Goal: Transaction & Acquisition: Download file/media

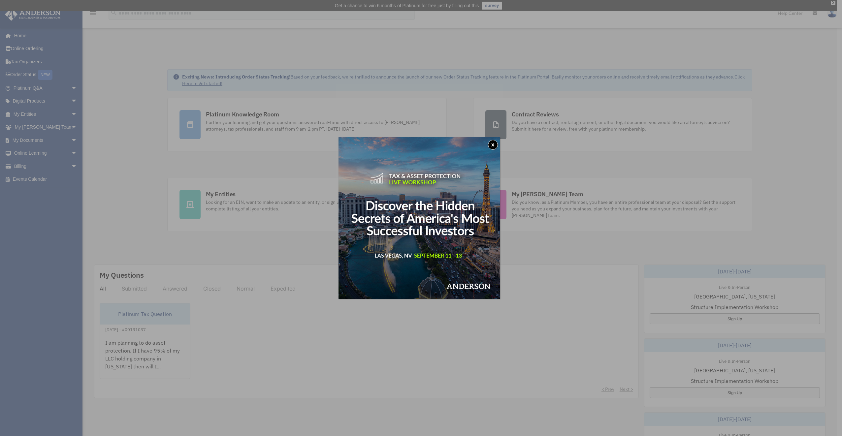
click at [493, 147] on button "x" at bounding box center [493, 145] width 10 height 10
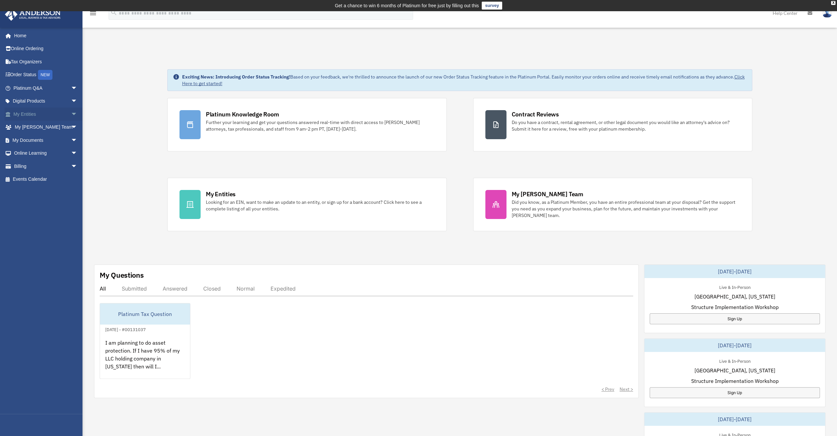
click at [32, 113] on link "My Entities arrow_drop_down" at bounding box center [46, 114] width 83 height 13
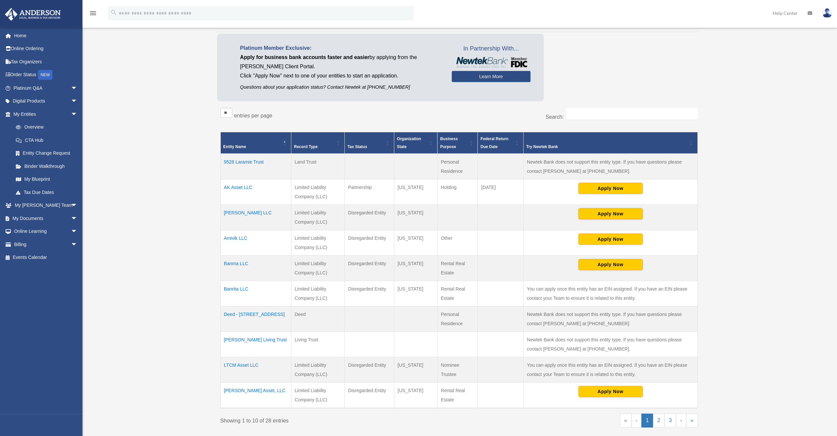
scroll to position [209, 0]
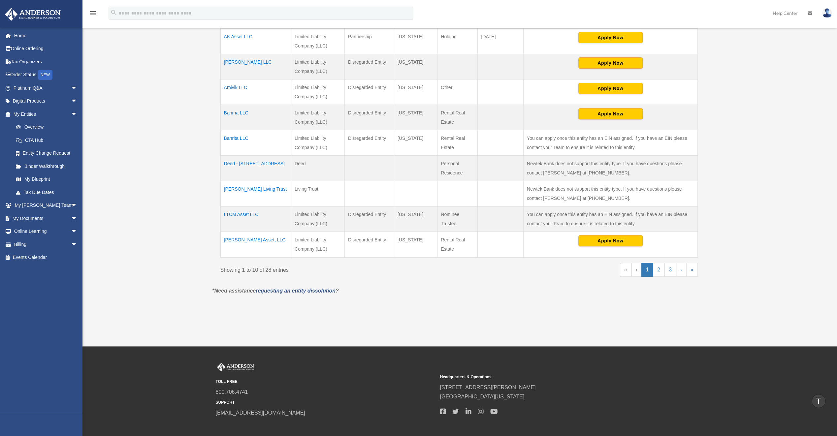
click at [237, 213] on td "LTCM Asset LLC" at bounding box center [255, 218] width 71 height 25
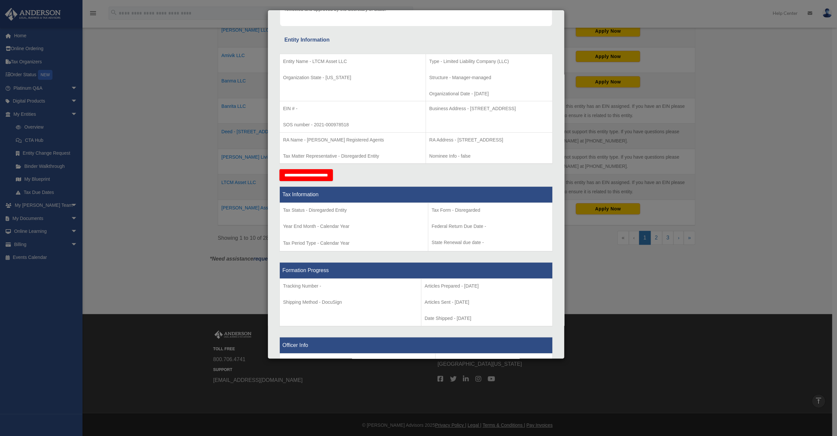
scroll to position [0, 0]
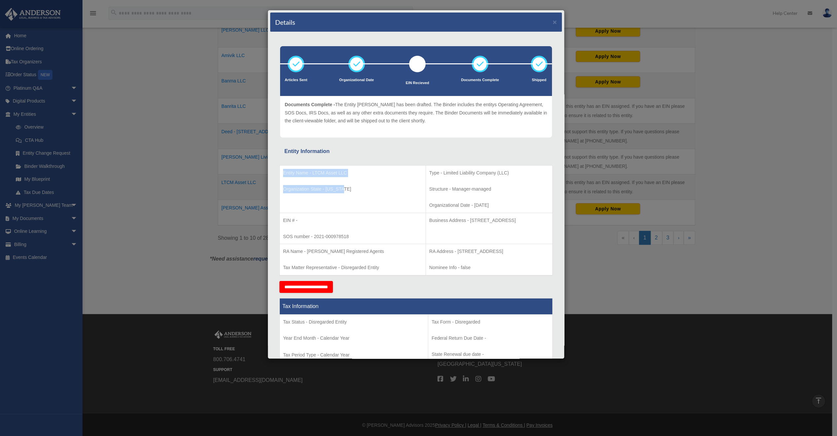
drag, startPoint x: 346, startPoint y: 190, endPoint x: 308, endPoint y: 163, distance: 47.1
click at [308, 163] on div "Entity Name - LTCM Asset LLC Organization State - Wyoming Type - Limited Liabil…" at bounding box center [415, 218] width 273 height 125
drag, startPoint x: 308, startPoint y: 163, endPoint x: 349, endPoint y: 193, distance: 50.8
click at [349, 193] on p "Organization State - Wyoming" at bounding box center [352, 189] width 139 height 8
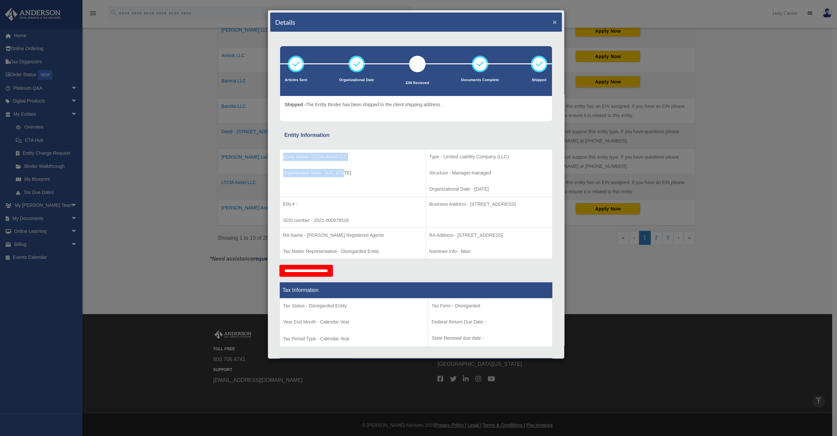
click at [552, 22] on button "×" at bounding box center [554, 21] width 4 height 7
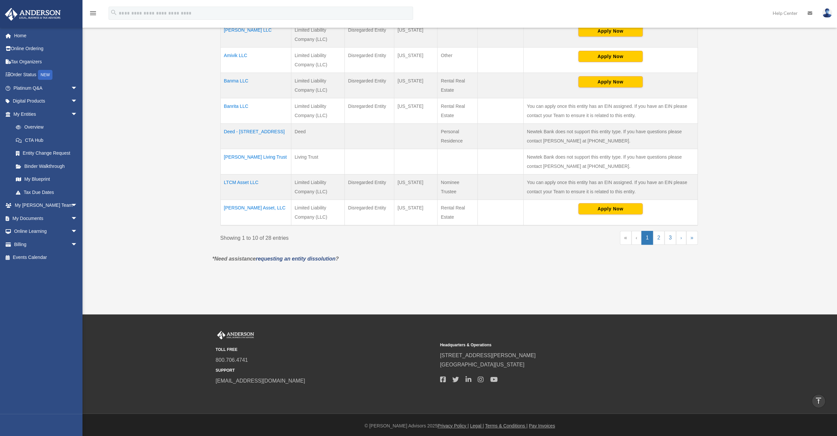
click at [246, 183] on td "LTCM Asset LLC" at bounding box center [255, 186] width 71 height 25
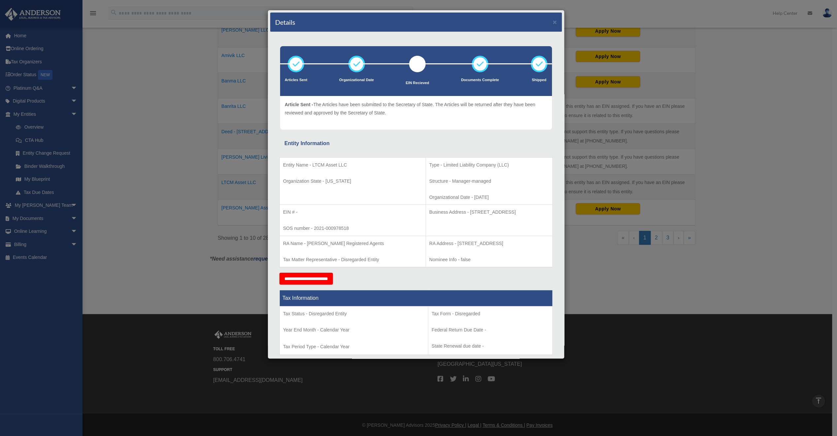
drag, startPoint x: 436, startPoint y: 209, endPoint x: 513, endPoint y: 215, distance: 77.1
click at [513, 215] on p "Business Address - 1718 Capitol Ave., Cheyenne, Wy 82001" at bounding box center [489, 212] width 120 height 8
click at [552, 23] on button "×" at bounding box center [554, 21] width 4 height 7
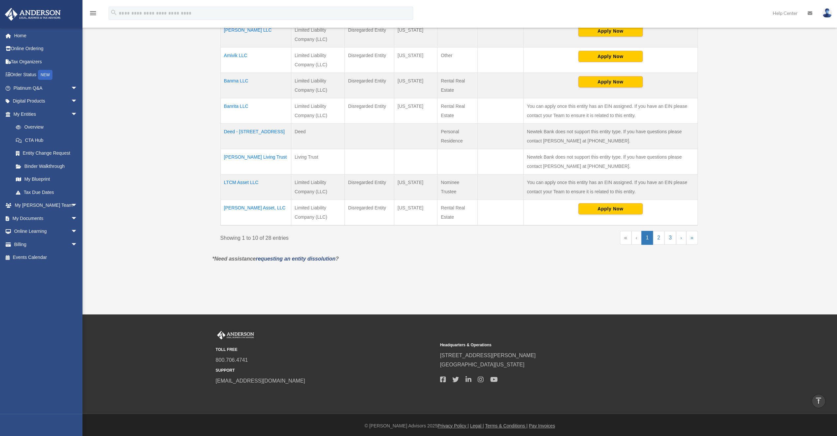
click at [237, 153] on td "Ghai Living Trust" at bounding box center [255, 161] width 71 height 25
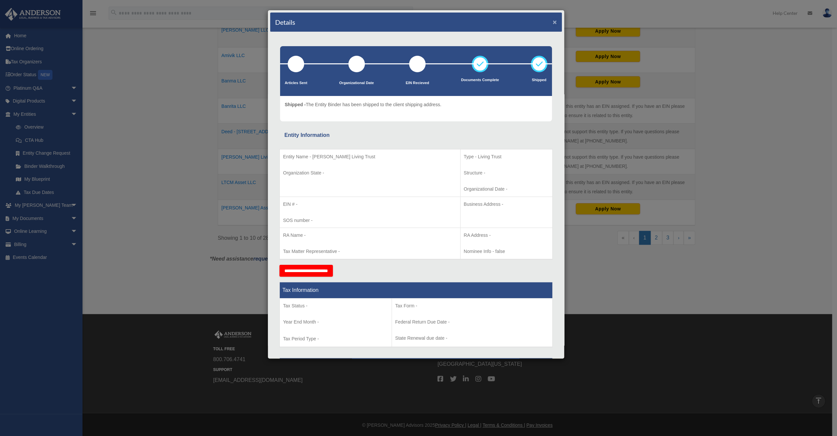
click at [552, 19] on button "×" at bounding box center [554, 21] width 4 height 7
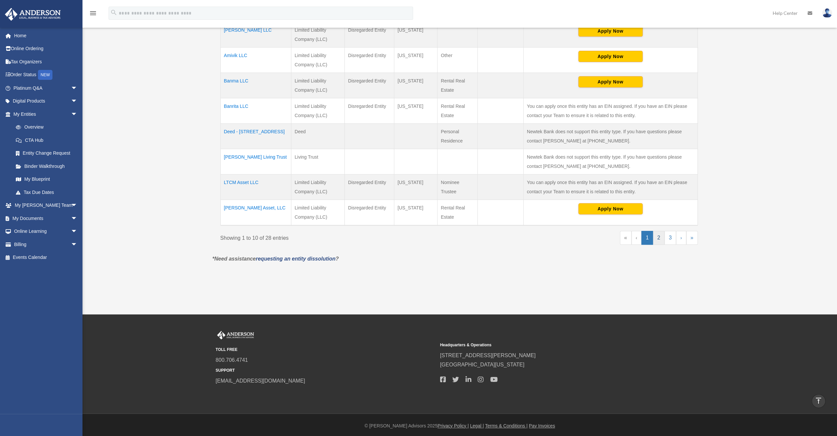
click at [659, 237] on link "2" at bounding box center [659, 238] width 12 height 14
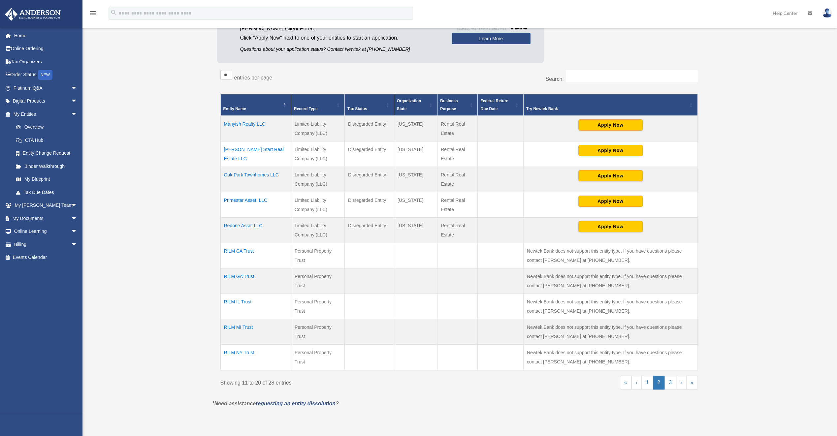
scroll to position [101, 0]
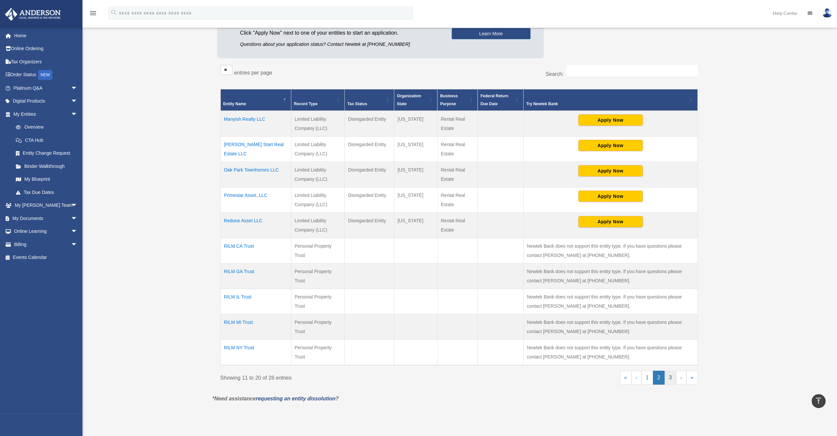
click at [667, 375] on link "3" at bounding box center [670, 378] width 12 height 14
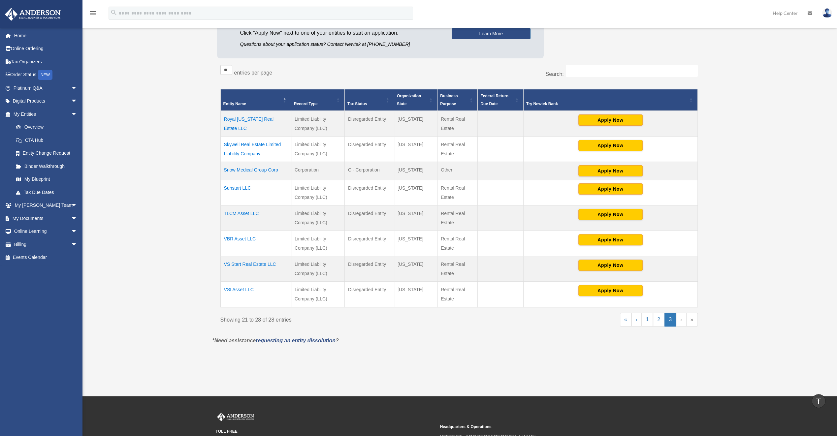
click at [238, 288] on td "VSI Asset LLC" at bounding box center [255, 295] width 71 height 26
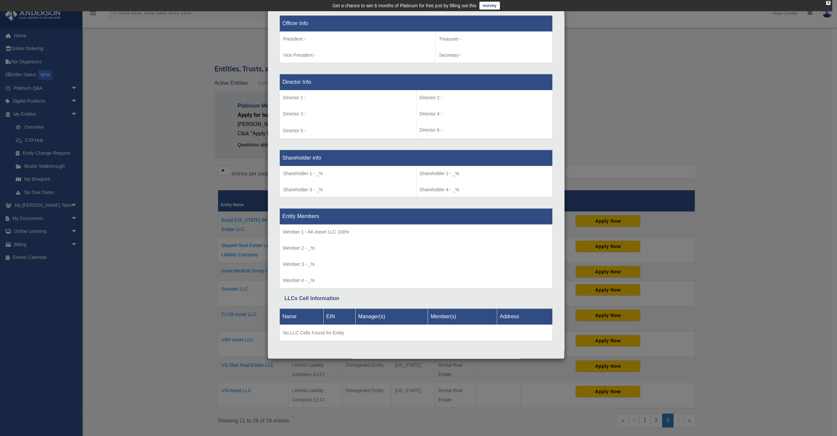
scroll to position [0, 0]
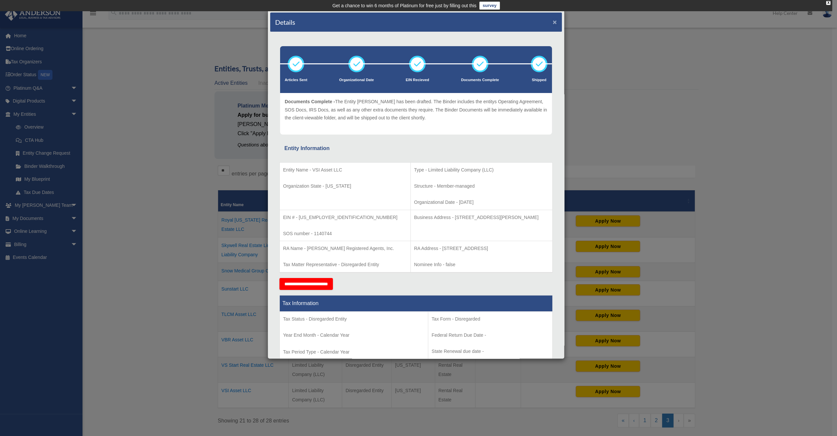
click at [552, 20] on button "×" at bounding box center [554, 21] width 4 height 7
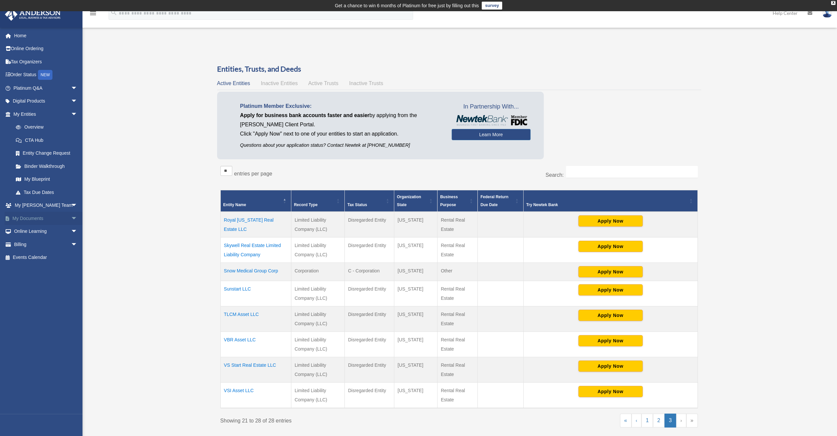
click at [34, 216] on link "My Documents arrow_drop_down" at bounding box center [46, 218] width 83 height 13
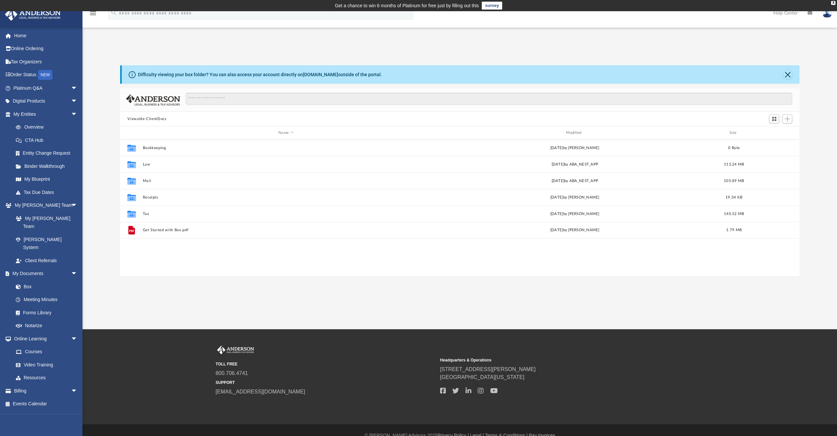
scroll to position [145, 673]
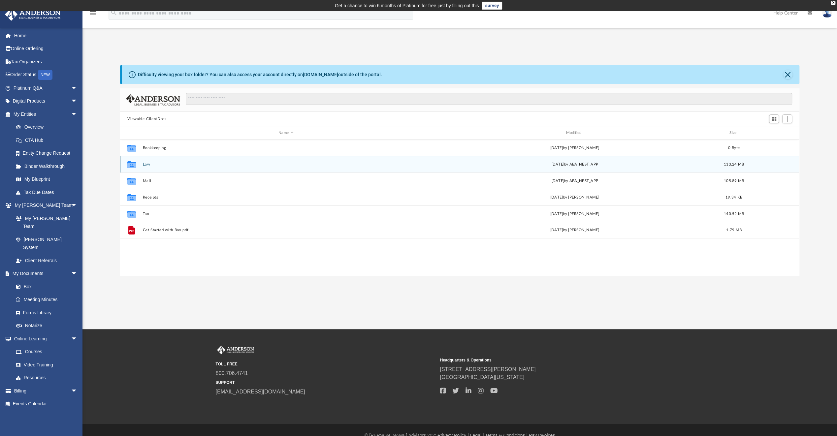
click at [147, 164] on button "Law" at bounding box center [286, 164] width 286 height 4
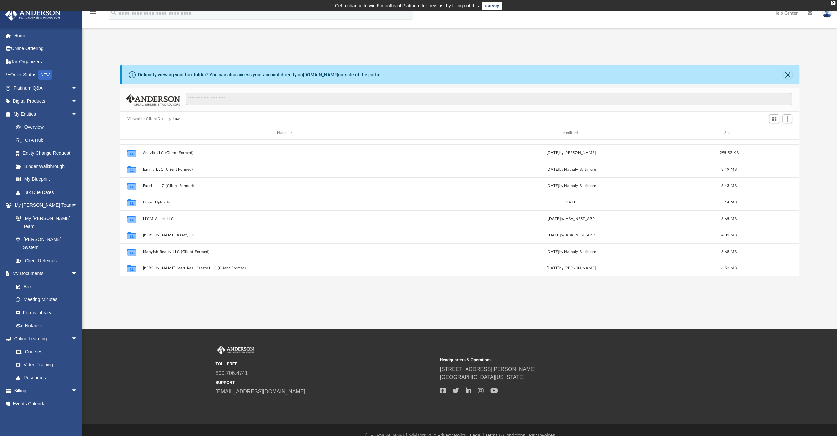
scroll to position [30, 0]
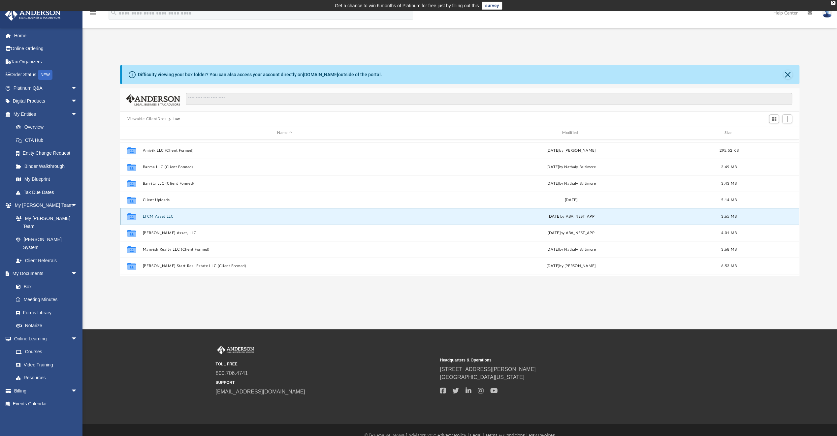
click at [154, 215] on button "LTCM Asset LLC" at bounding box center [285, 216] width 284 height 4
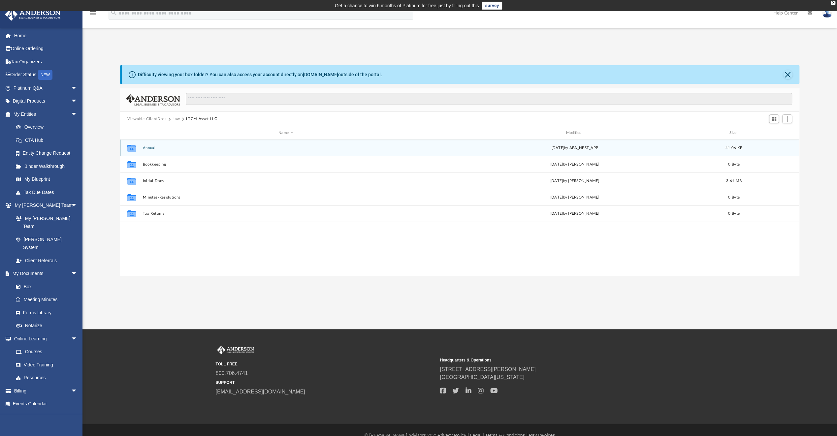
scroll to position [0, 0]
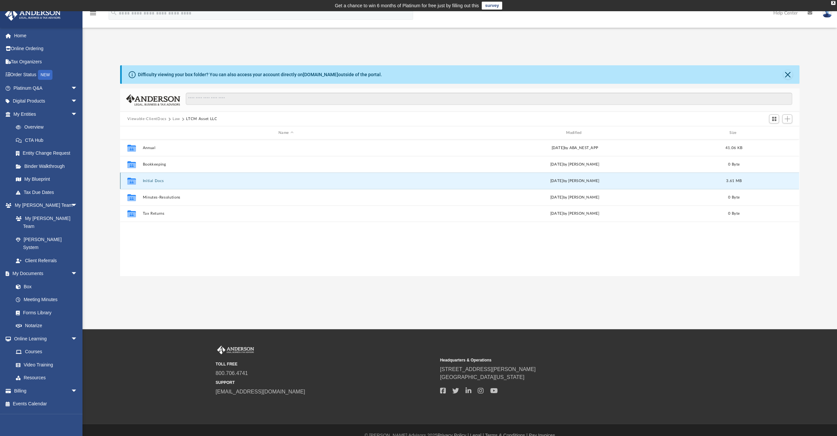
click at [157, 181] on button "Initial Docs" at bounding box center [286, 181] width 286 height 4
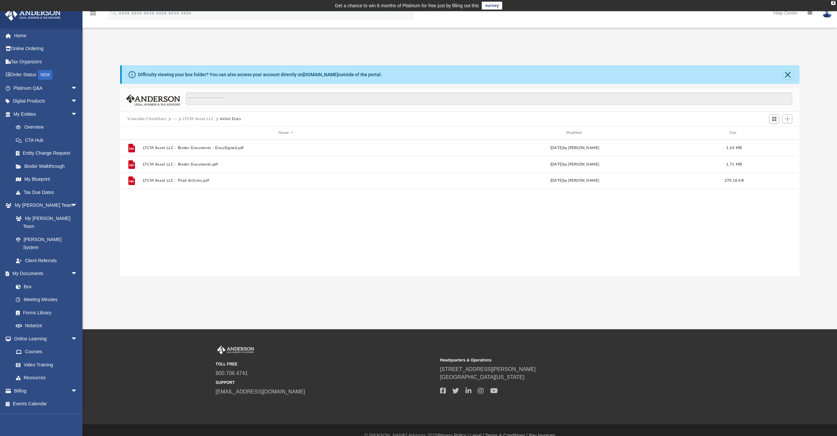
click at [147, 119] on button "Viewable-ClientDocs" at bounding box center [146, 119] width 39 height 6
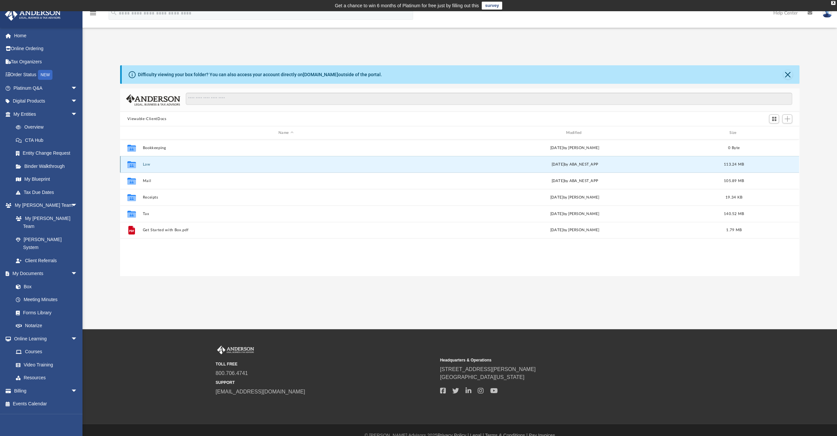
click at [146, 164] on button "Law" at bounding box center [286, 164] width 286 height 4
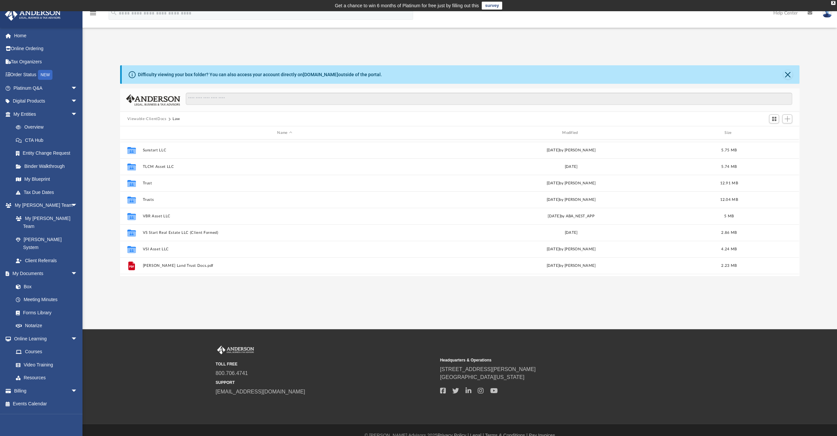
scroll to position [264, 0]
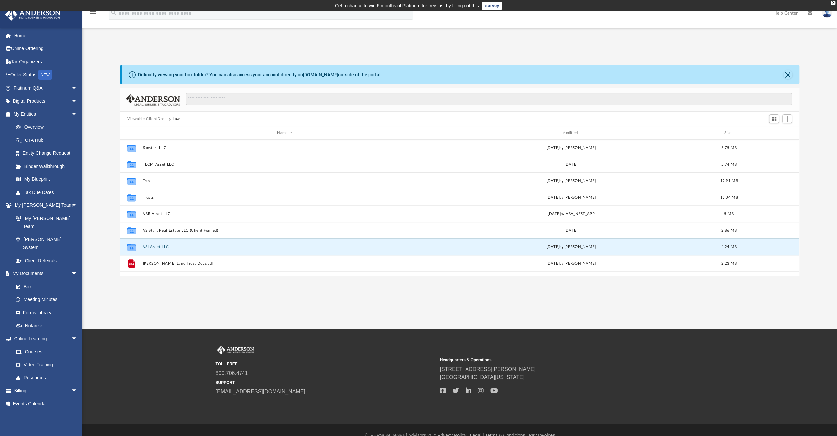
click at [165, 246] on button "VSI Asset LLC" at bounding box center [285, 247] width 284 height 4
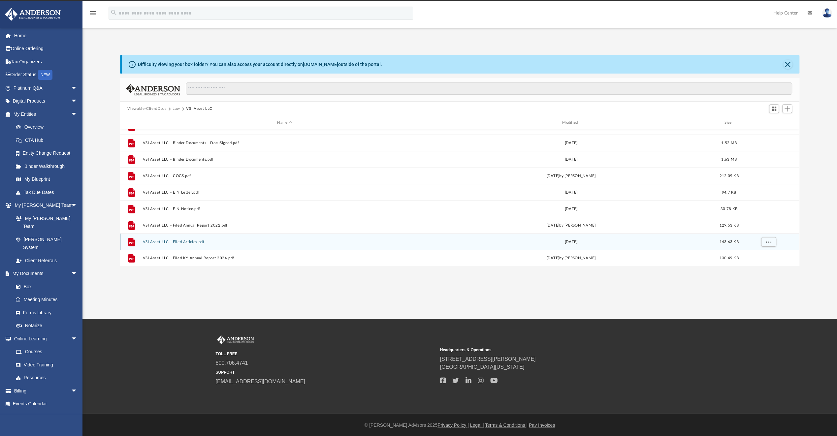
scroll to position [11, 0]
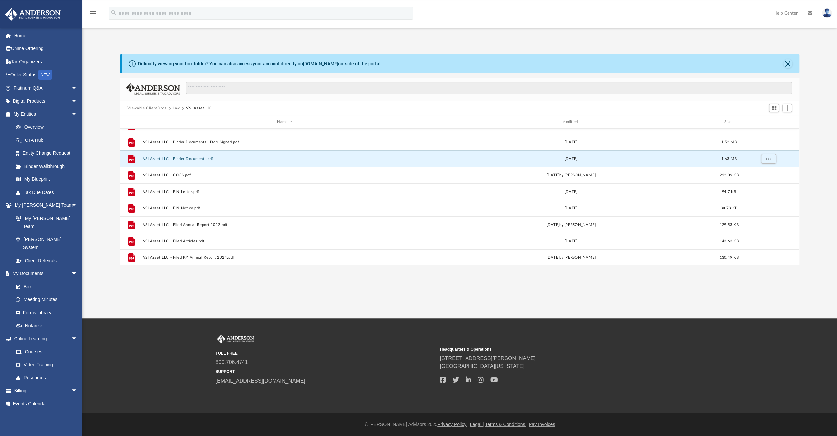
click at [182, 158] on button "VSI Asset LLC - Binder Documents.pdf" at bounding box center [285, 159] width 284 height 4
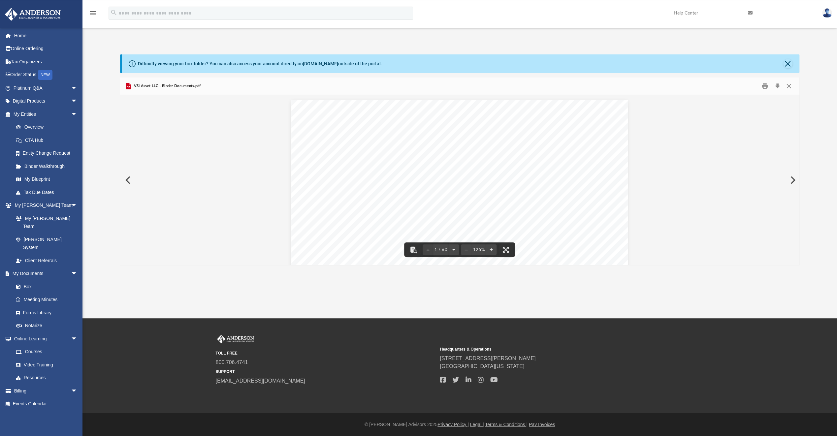
scroll to position [209, 0]
click at [778, 86] on button "Download" at bounding box center [777, 86] width 12 height 10
drag, startPoint x: 534, startPoint y: 196, endPoint x: 528, endPoint y: 169, distance: 28.1
click at [528, 169] on div "1 100 VSI ASSET LLC A K ENTUCKY L IMITED L IABILITY C OMPANY AK Asset LLC One h…" at bounding box center [459, 263] width 435 height 336
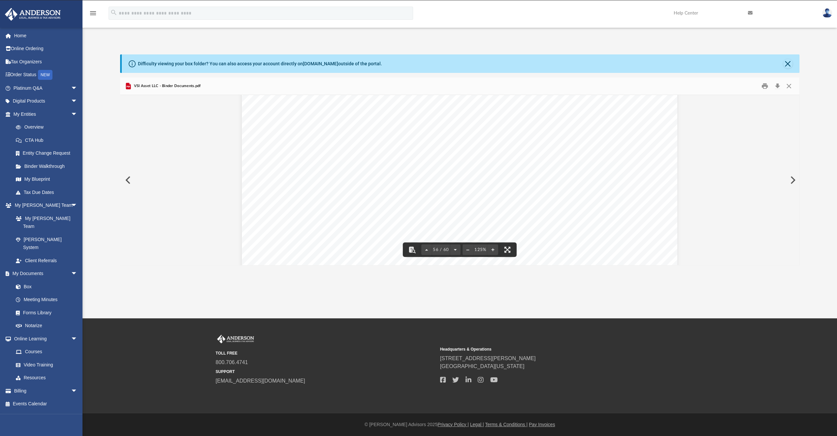
scroll to position [24437, 0]
click at [789, 87] on button "Close" at bounding box center [789, 86] width 12 height 10
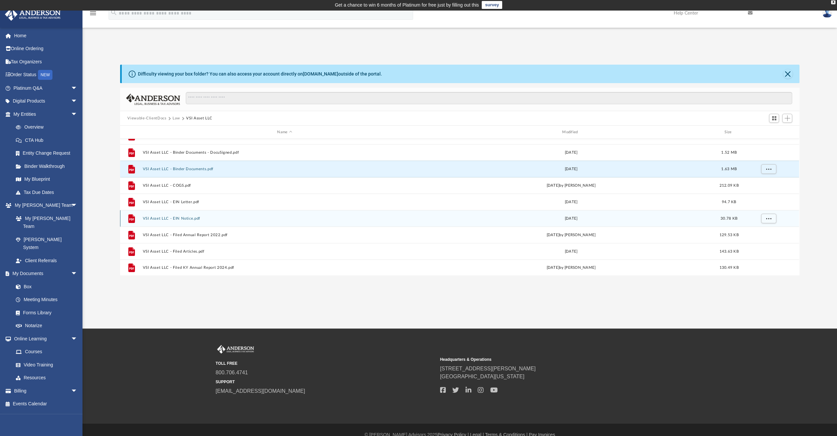
scroll to position [11, 0]
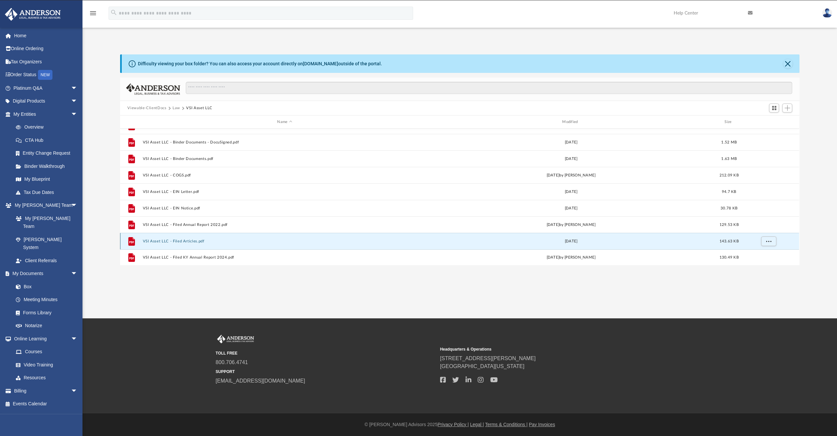
click at [182, 240] on button "VSI Asset LLC - Filed Articles.pdf" at bounding box center [285, 241] width 284 height 4
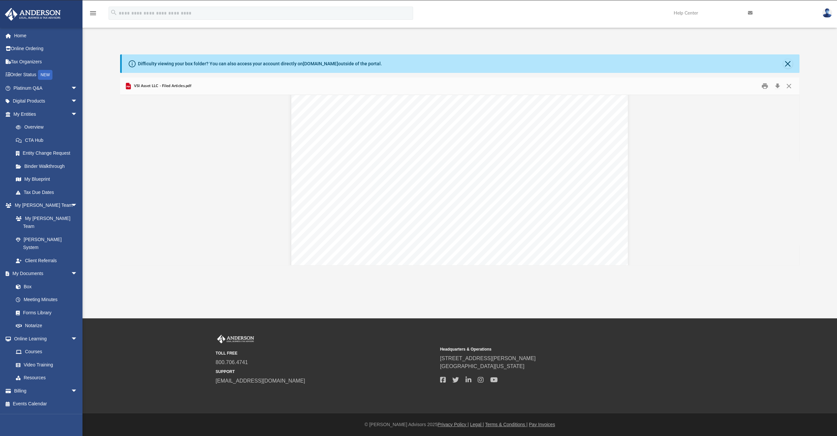
scroll to position [0, 0]
